Goal: Information Seeking & Learning: Find specific fact

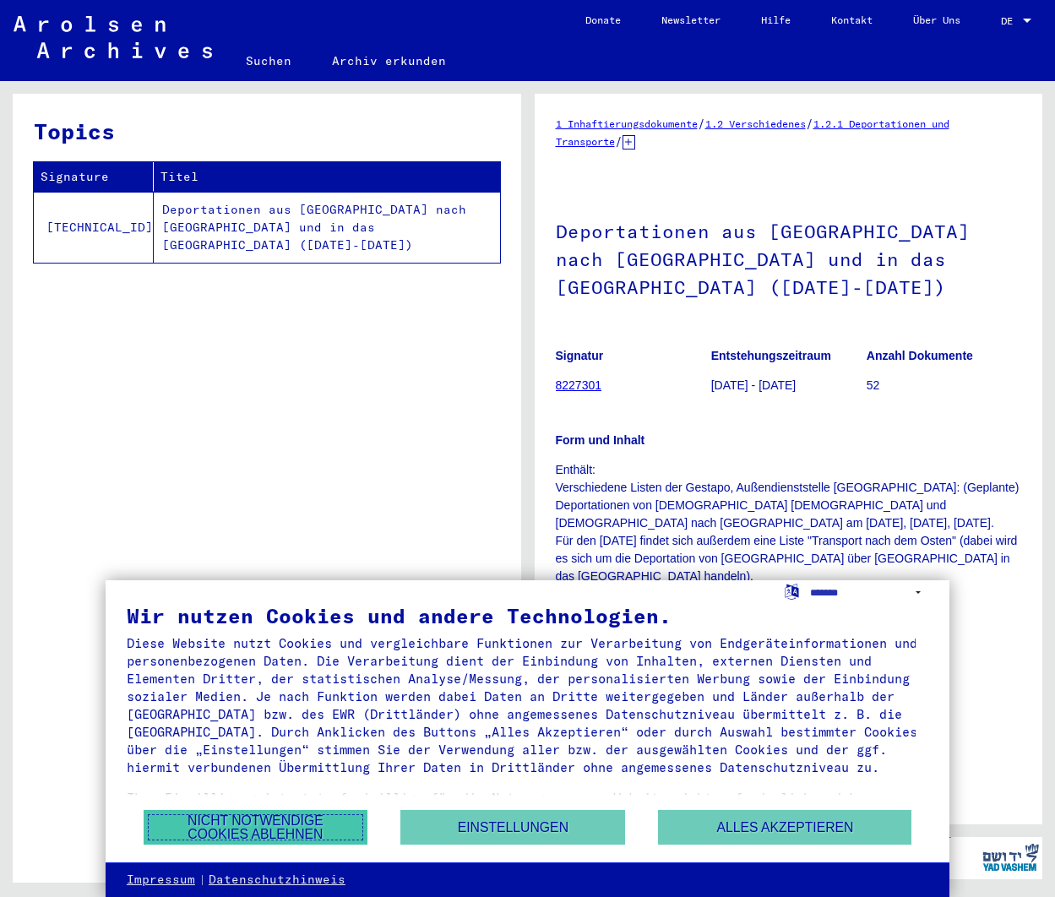
click at [292, 828] on button "Nicht notwendige Cookies ablehnen" at bounding box center [256, 827] width 225 height 35
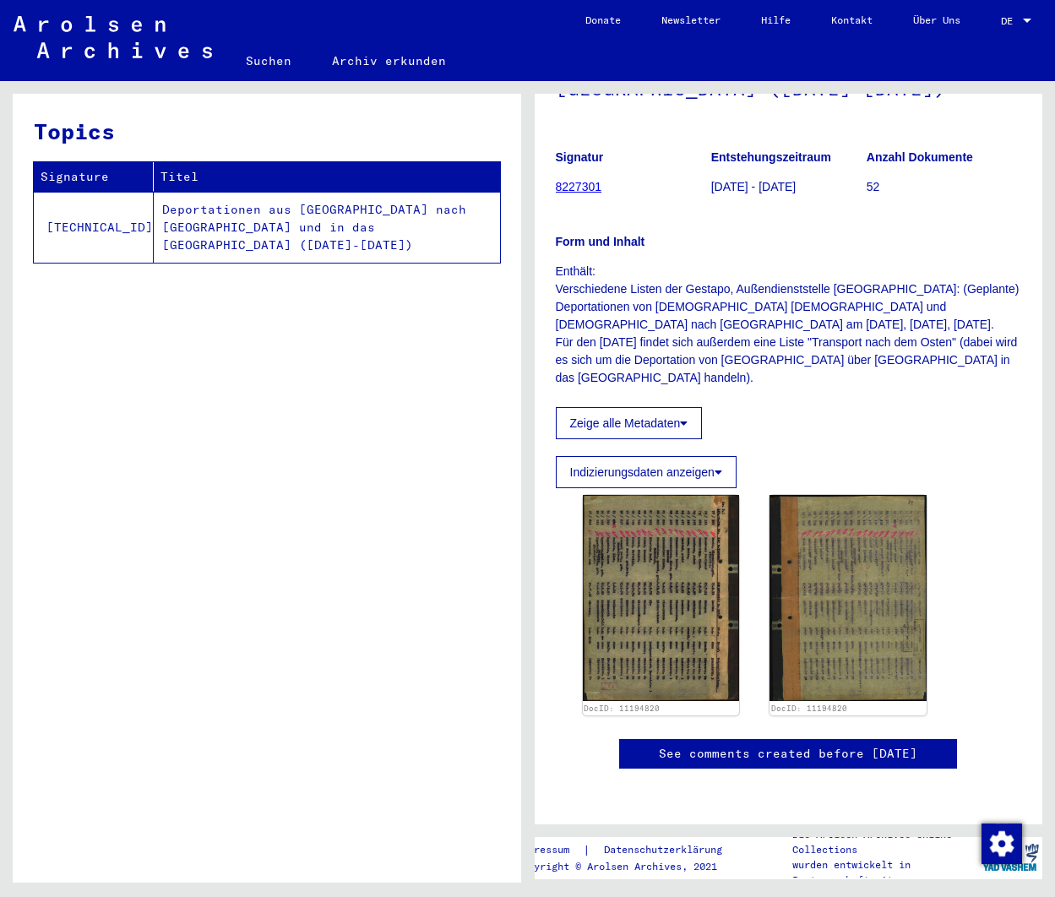
scroll to position [248, 0]
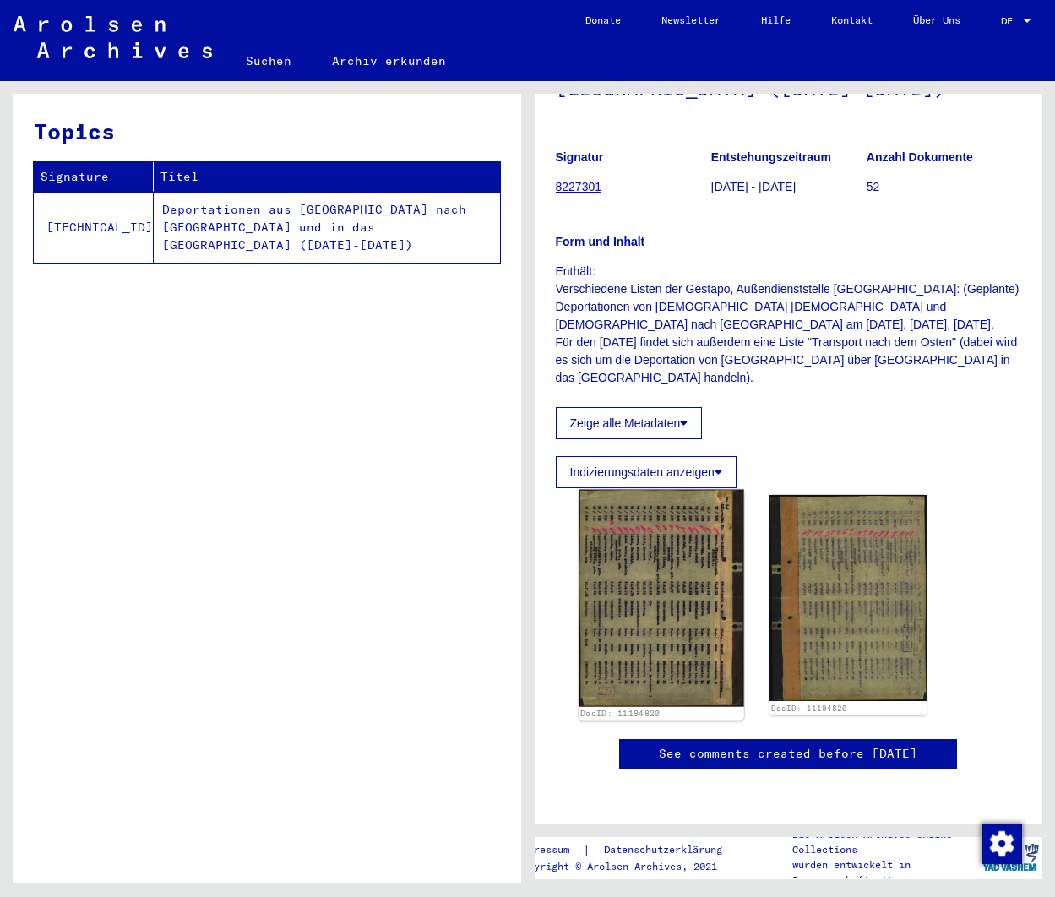
click at [636, 569] on img at bounding box center [661, 597] width 165 height 217
click at [635, 569] on img at bounding box center [661, 597] width 165 height 217
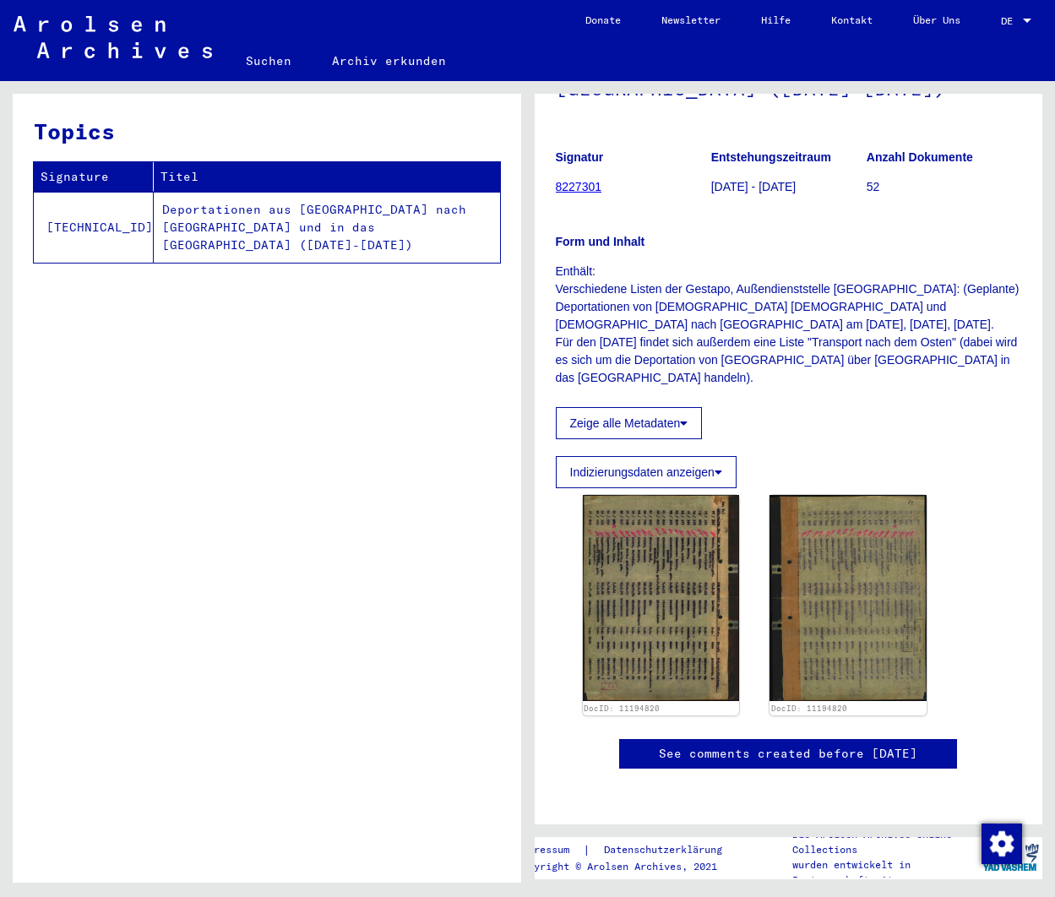
click at [634, 407] on button "Zeige alle Metadaten" at bounding box center [629, 423] width 147 height 32
click at [632, 407] on button "Zeige alle Metadaten" at bounding box center [629, 423] width 147 height 32
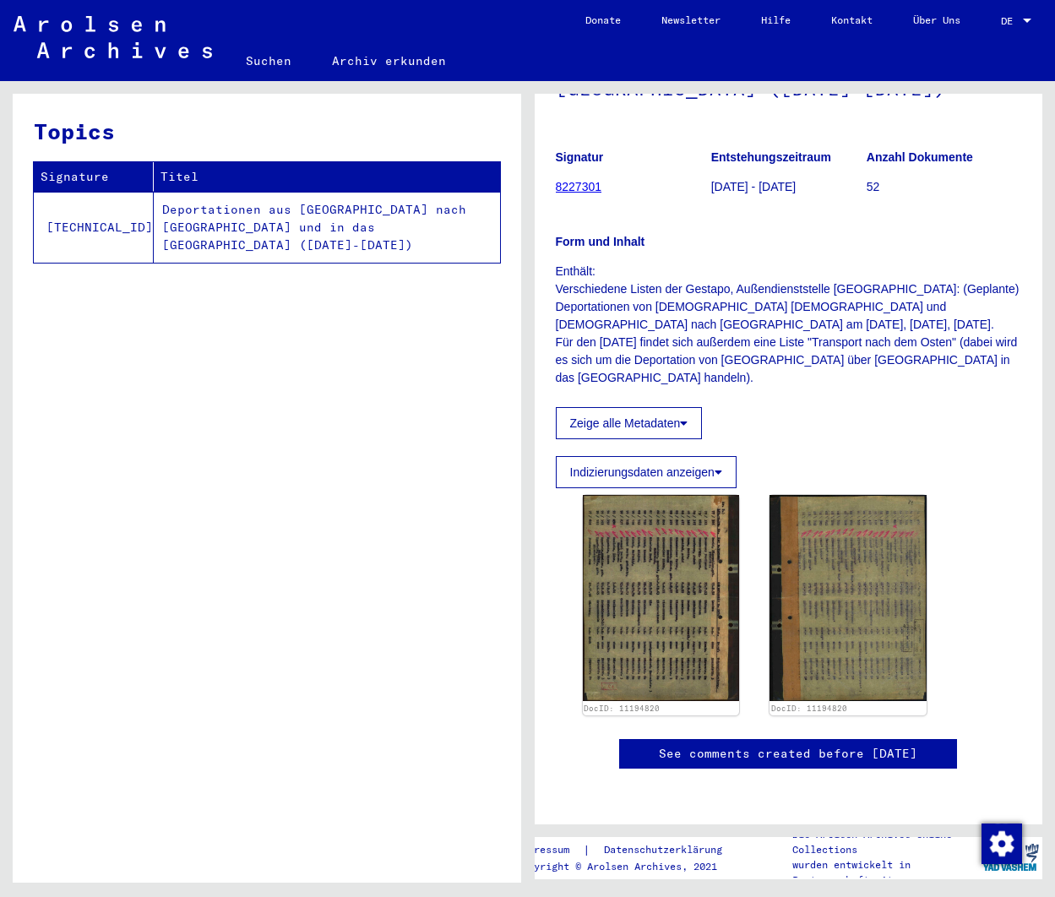
scroll to position [788, 0]
